Goal: Navigation & Orientation: Understand site structure

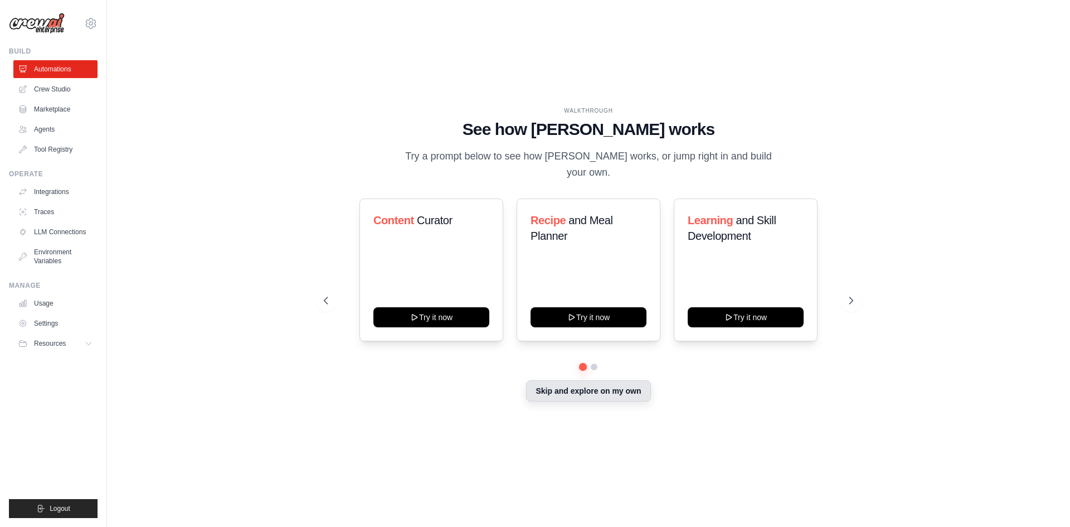
click at [603, 390] on button "Skip and explore on my own" at bounding box center [588, 390] width 124 height 21
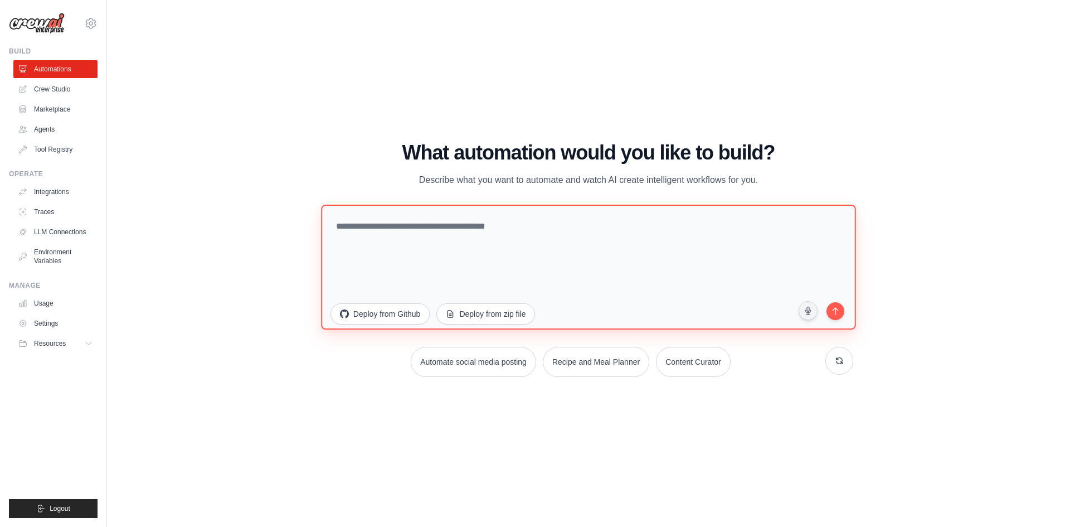
click at [420, 241] on textarea at bounding box center [588, 266] width 535 height 125
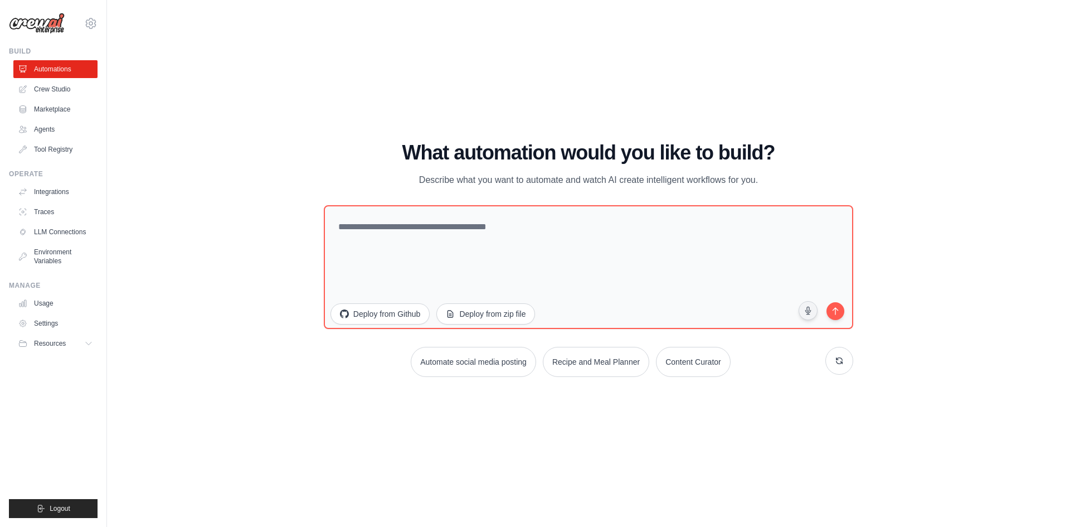
click at [56, 90] on link "Crew Studio" at bounding box center [55, 89] width 84 height 18
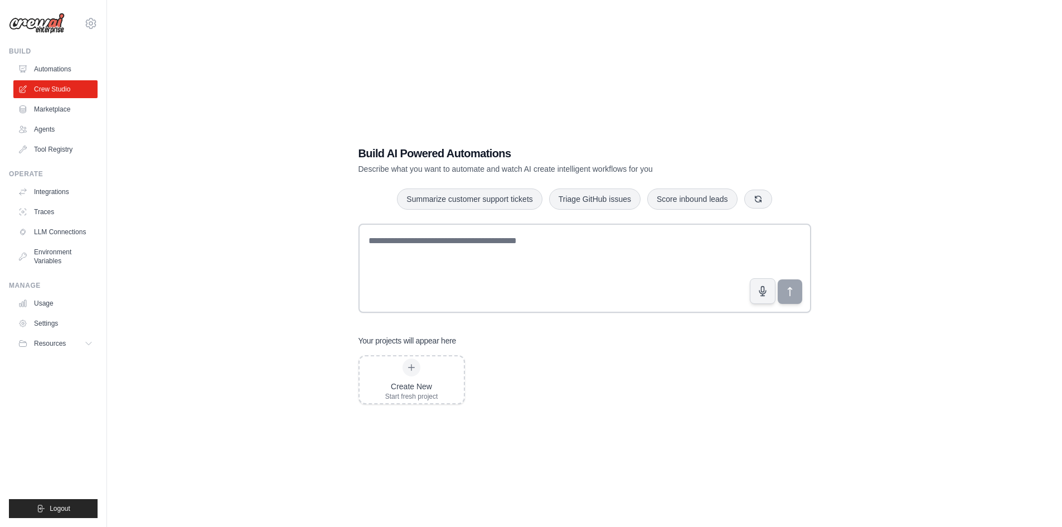
click at [53, 228] on link "LLM Connections" at bounding box center [55, 232] width 84 height 18
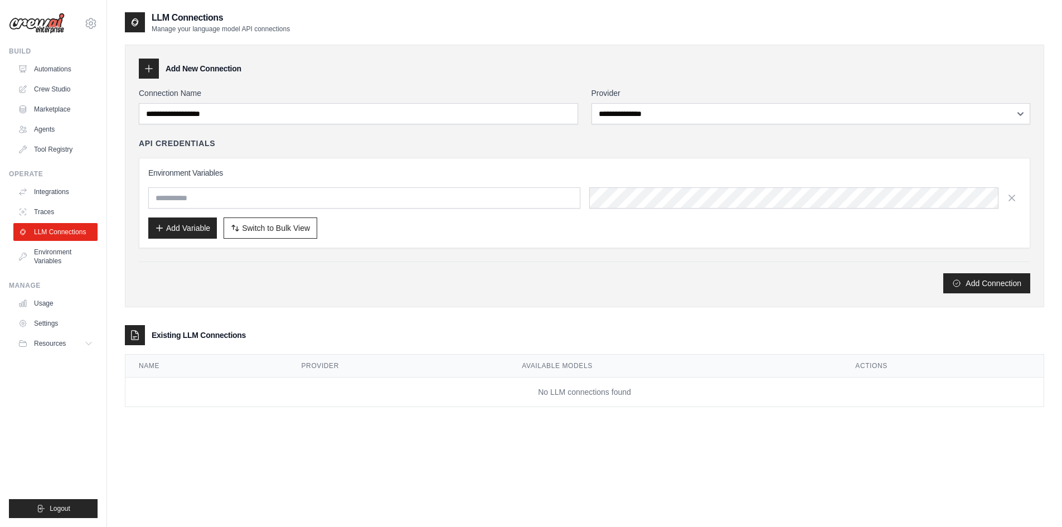
click at [909, 99] on div "**********" at bounding box center [810, 106] width 439 height 37
click at [314, 196] on input "text" at bounding box center [364, 197] width 432 height 21
click at [48, 210] on link "Traces" at bounding box center [56, 212] width 84 height 18
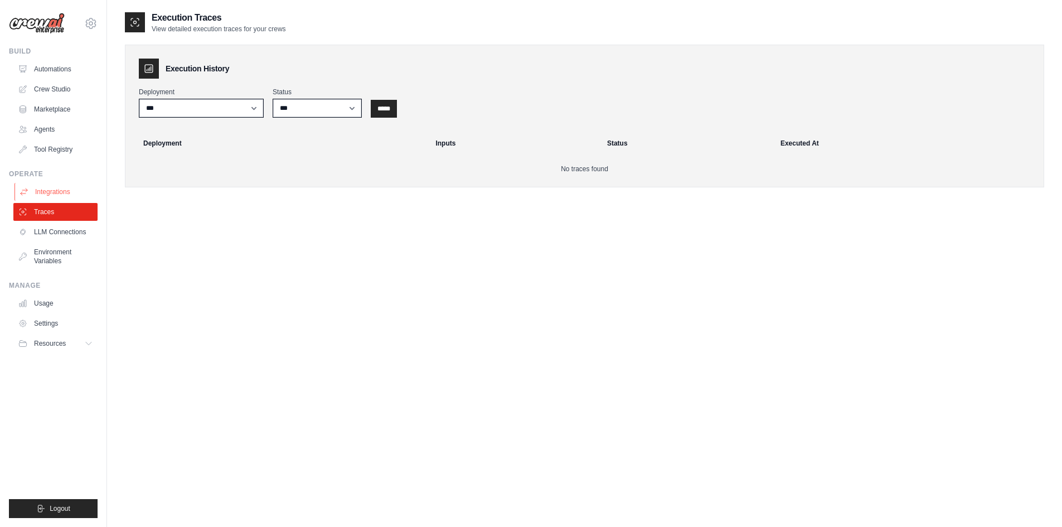
click at [61, 190] on link "Integrations" at bounding box center [56, 192] width 84 height 18
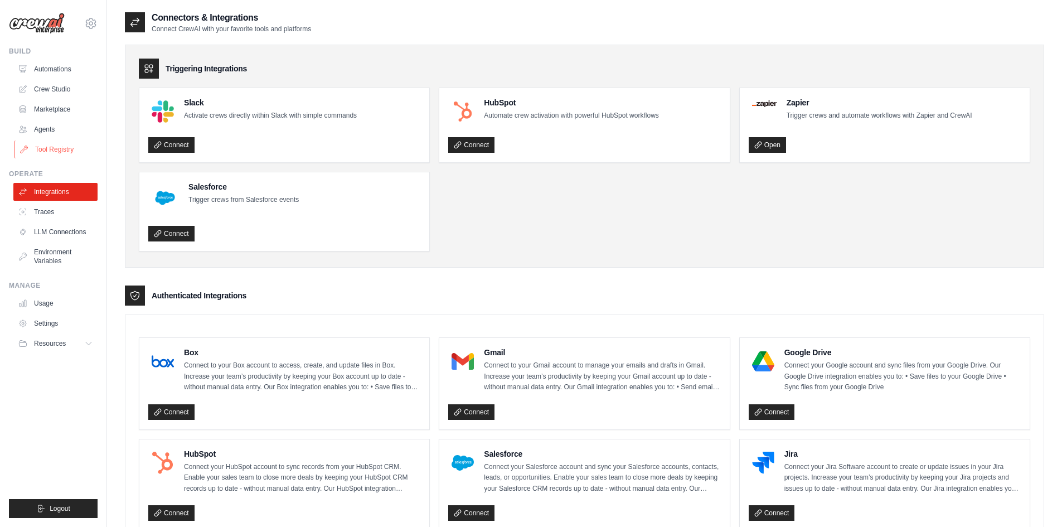
click at [64, 149] on link "Tool Registry" at bounding box center [56, 149] width 84 height 18
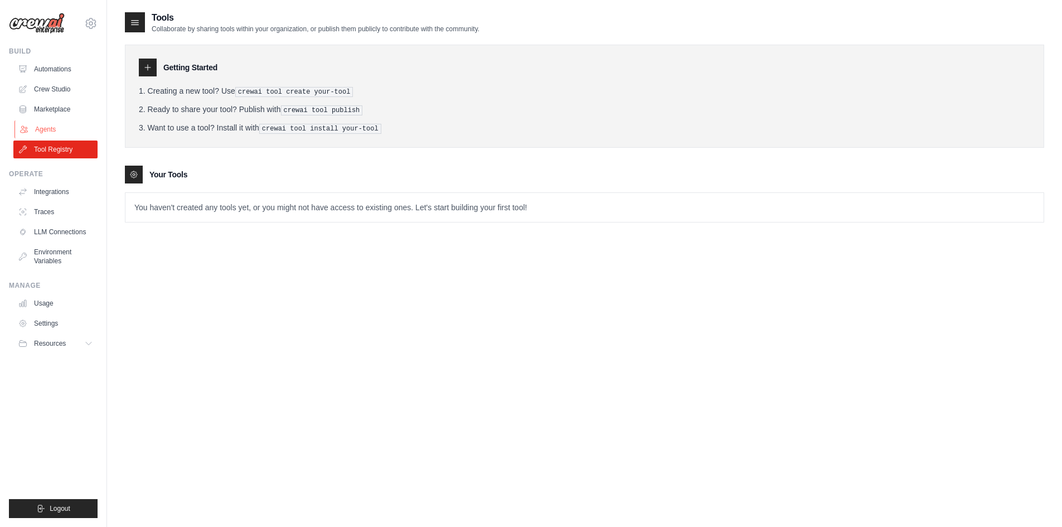
click at [53, 131] on link "Agents" at bounding box center [56, 129] width 84 height 18
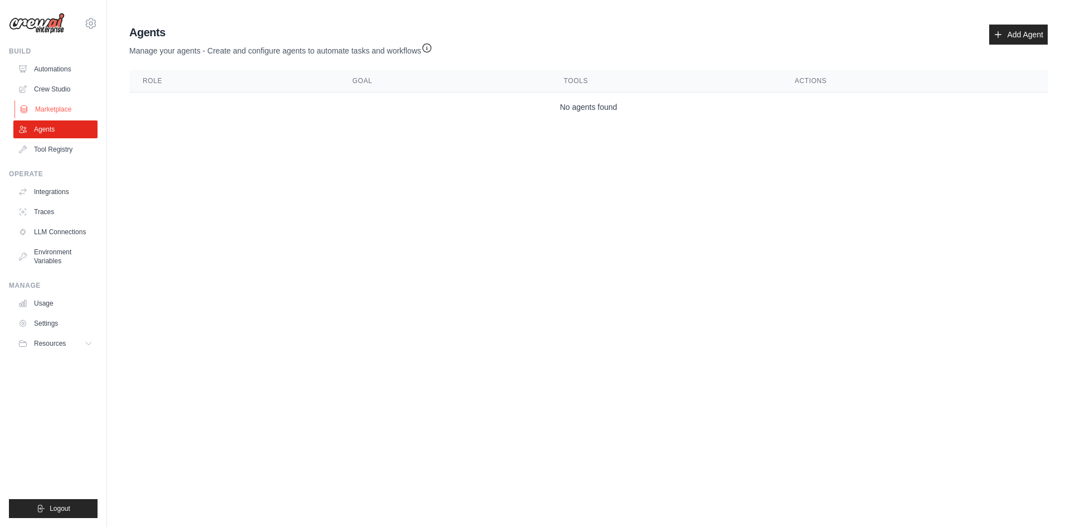
click at [47, 103] on link "Marketplace" at bounding box center [56, 109] width 84 height 18
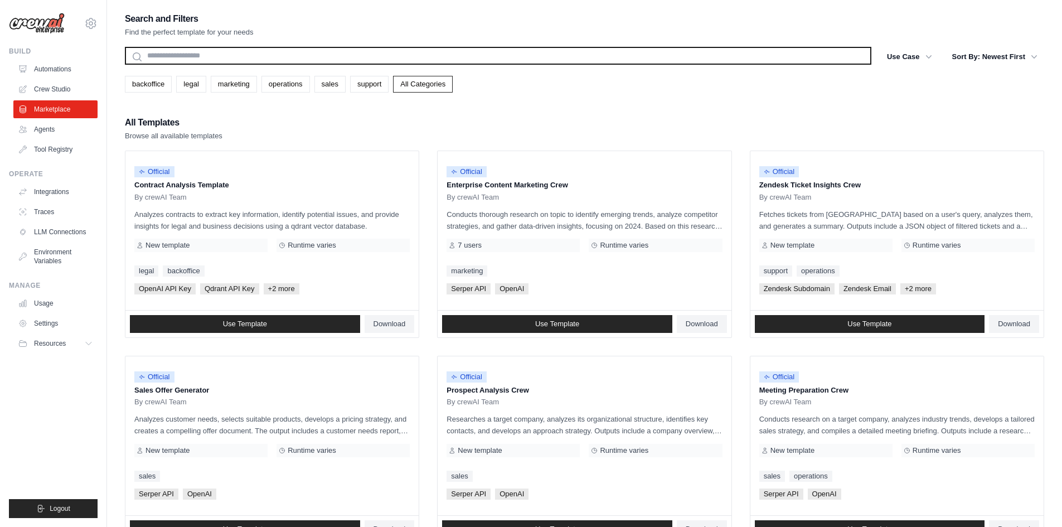
click at [261, 63] on input "text" at bounding box center [498, 56] width 746 height 18
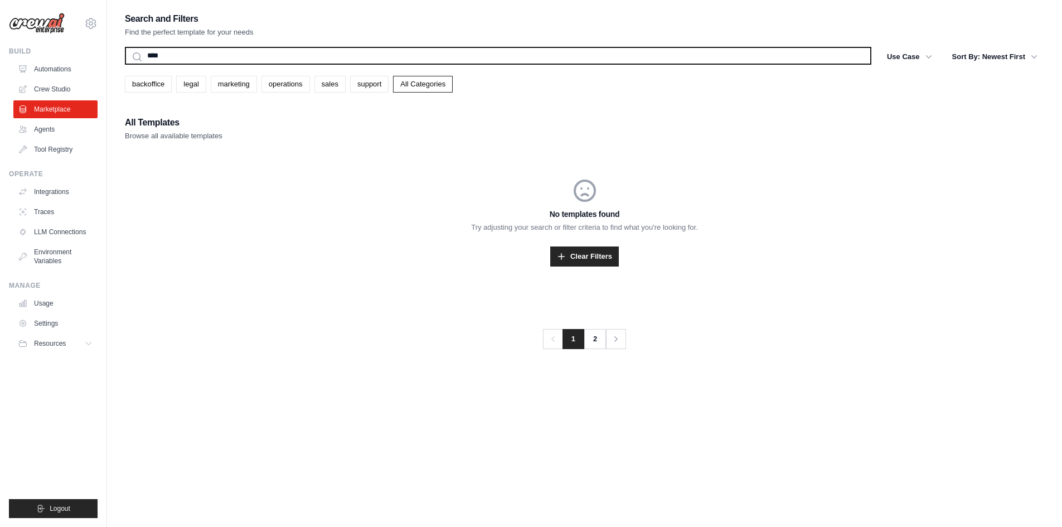
type input "****"
